Goal: Task Accomplishment & Management: Manage account settings

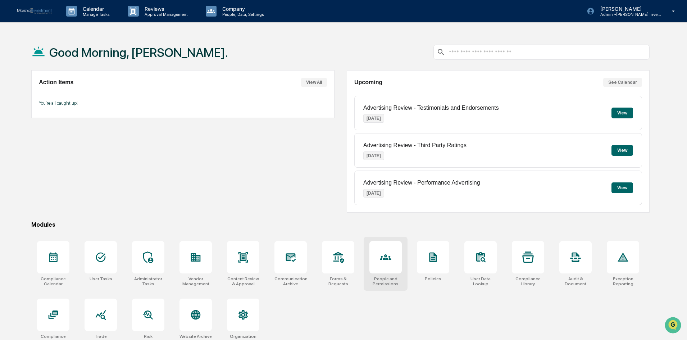
click at [381, 261] on icon at bounding box center [386, 257] width 12 height 12
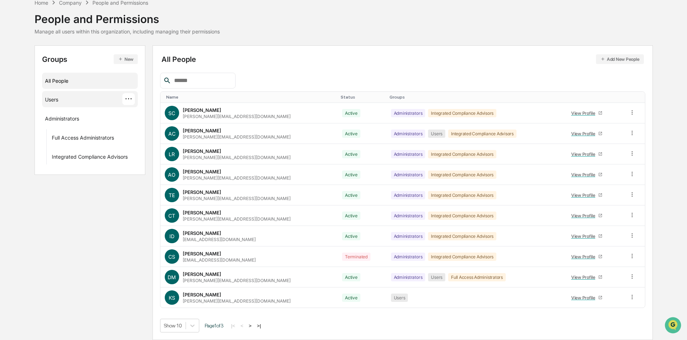
click at [57, 99] on div "Users" at bounding box center [51, 100] width 13 height 9
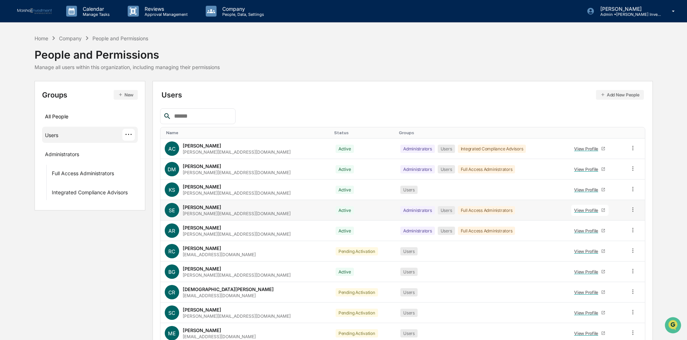
scroll to position [36, 0]
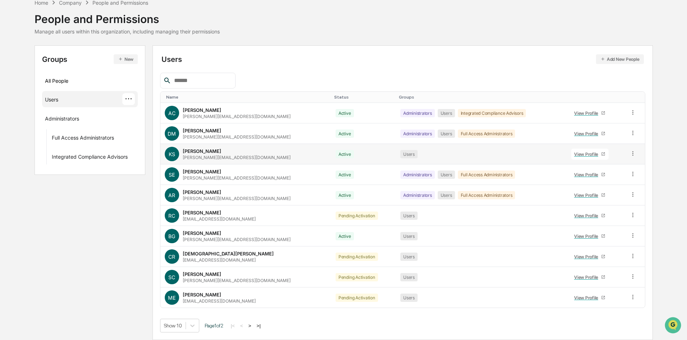
click at [601, 152] on icon at bounding box center [603, 154] width 4 height 4
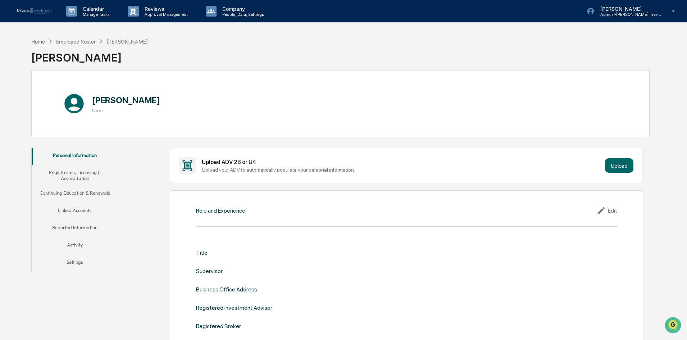
click at [92, 44] on div "Employee Roster" at bounding box center [76, 41] width 40 height 6
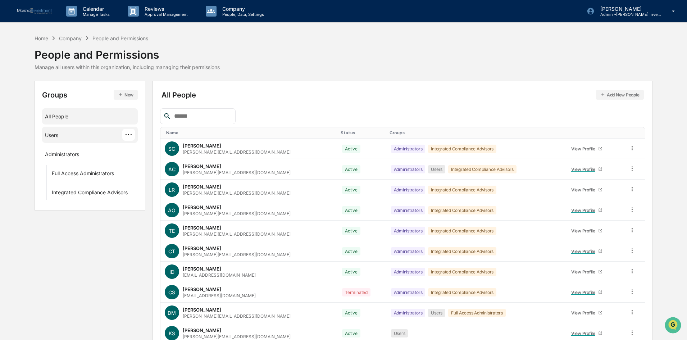
click at [58, 136] on div "Users" at bounding box center [51, 136] width 13 height 9
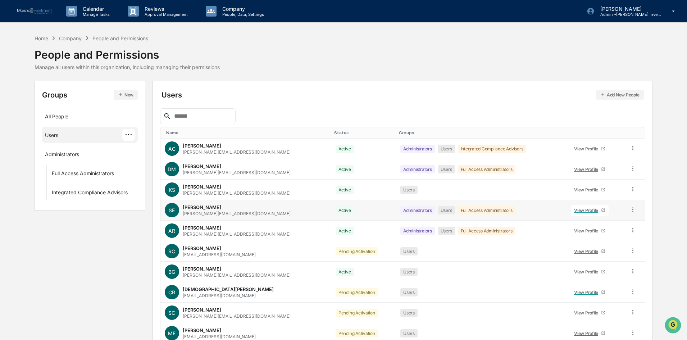
scroll to position [36, 0]
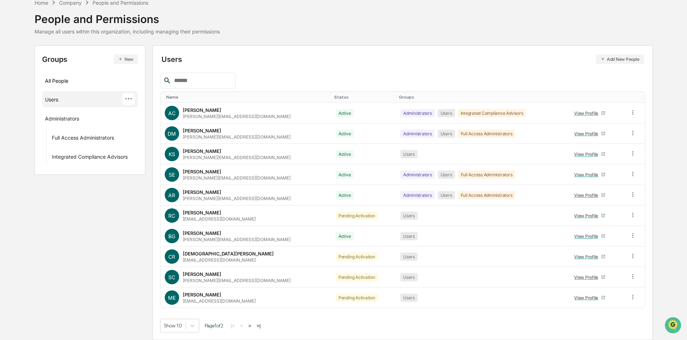
click at [251, 323] on button ">" at bounding box center [249, 326] width 7 height 6
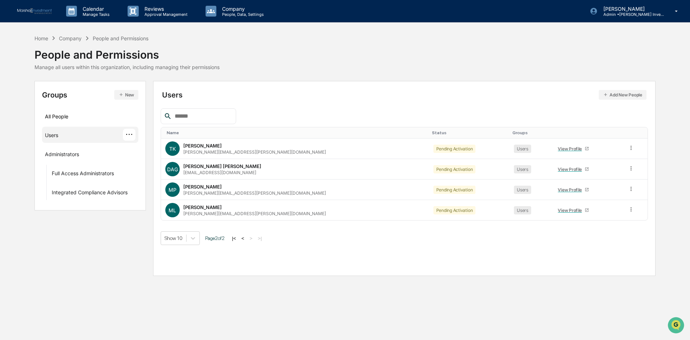
click at [245, 238] on button "<" at bounding box center [243, 238] width 7 height 6
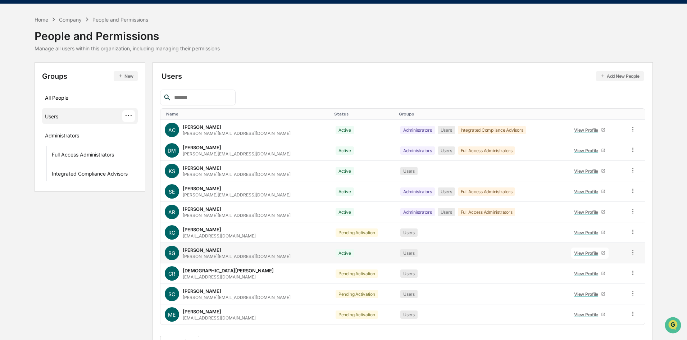
scroll to position [36, 0]
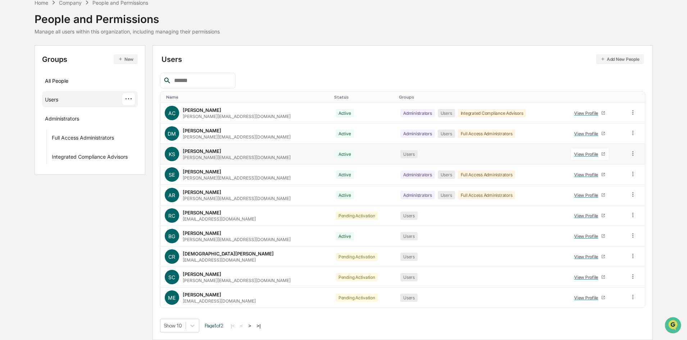
click at [632, 152] on icon at bounding box center [632, 153] width 7 height 7
click at [663, 146] on div "Home Company People and Permissions People and Permissions Manage all users wit…" at bounding box center [343, 169] width 687 height 341
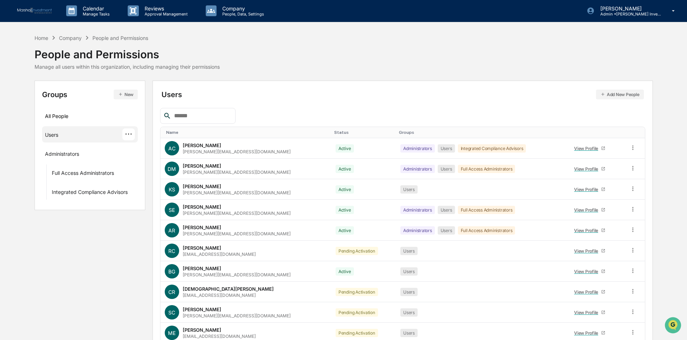
scroll to position [0, 0]
click at [85, 12] on p "Manage Tasks" at bounding box center [95, 14] width 36 height 5
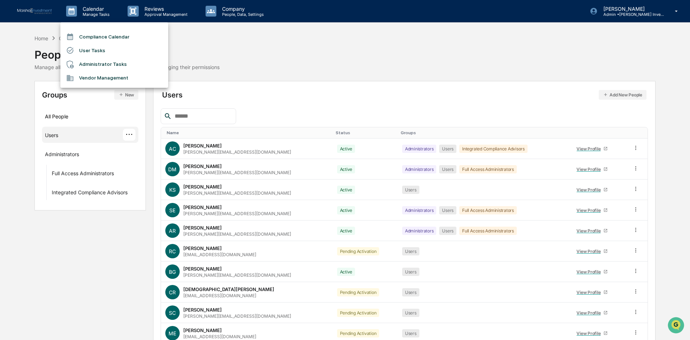
click at [96, 36] on li "Compliance Calendar" at bounding box center [114, 37] width 108 height 14
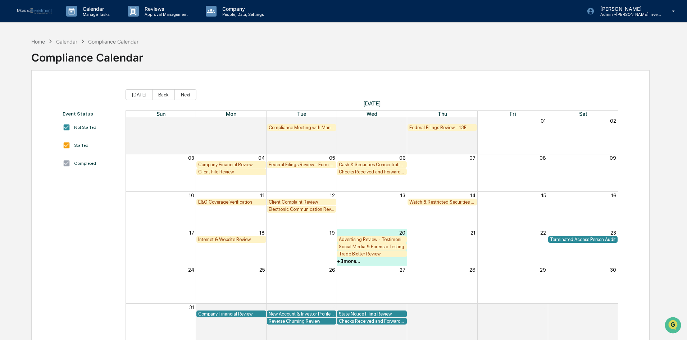
scroll to position [34, 0]
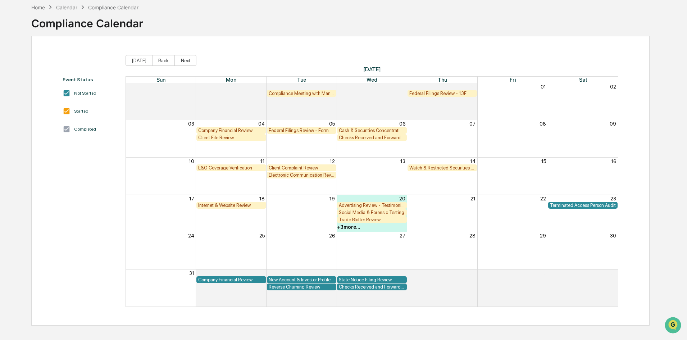
click at [344, 228] on div "+ 3 more..." at bounding box center [348, 227] width 23 height 6
click at [576, 202] on div "Terminated Access Person Audit" at bounding box center [583, 204] width 66 height 5
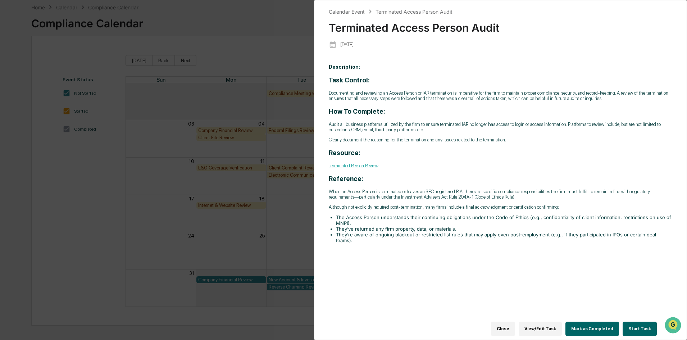
click at [362, 168] on link "Terminated Person Review" at bounding box center [354, 165] width 50 height 5
